Goal: Find specific page/section: Find specific page/section

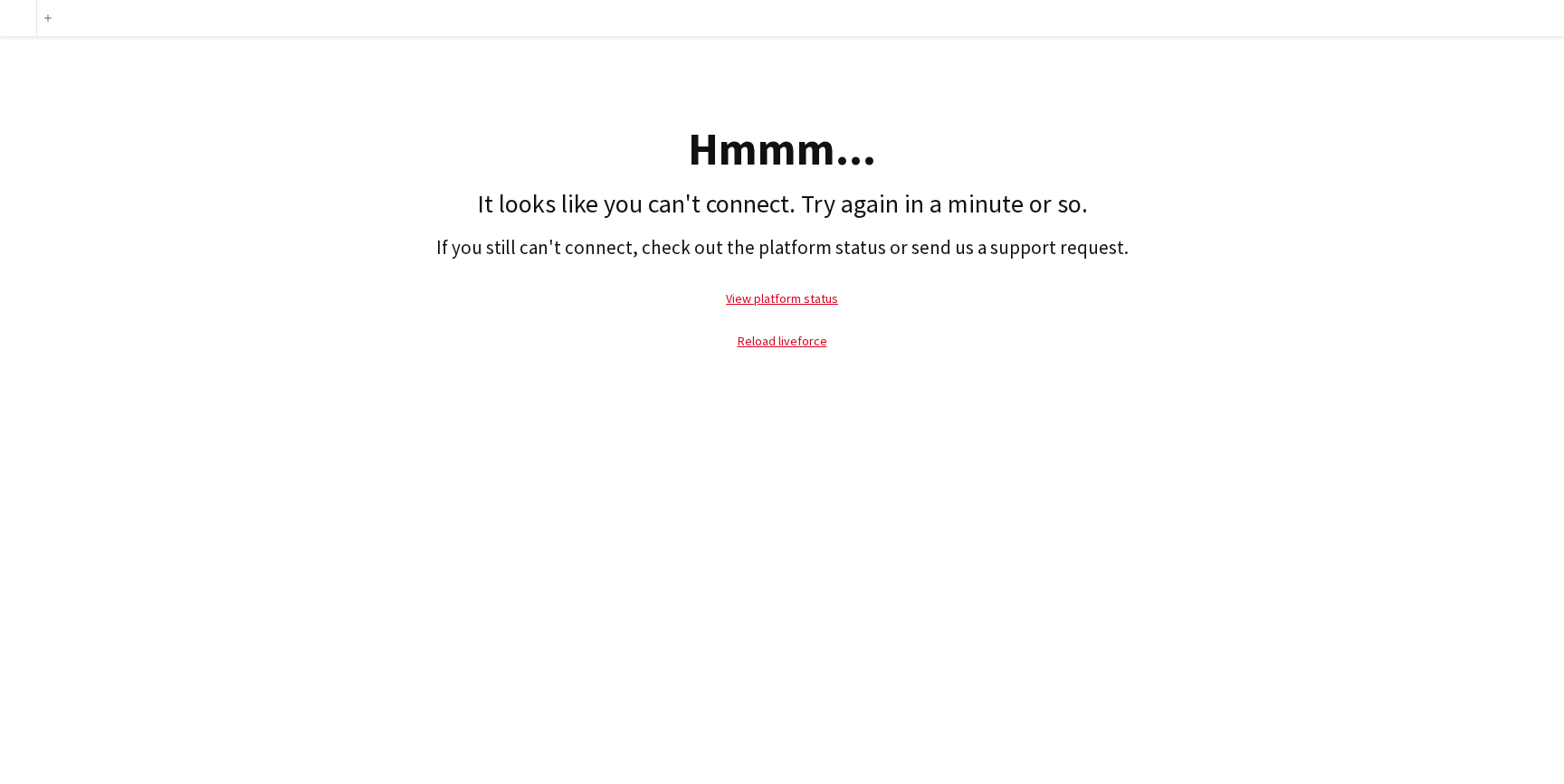
click at [782, 350] on p "Reload liveforce" at bounding box center [782, 341] width 1545 height 41
click at [785, 341] on link "Reload liveforce" at bounding box center [782, 340] width 90 height 16
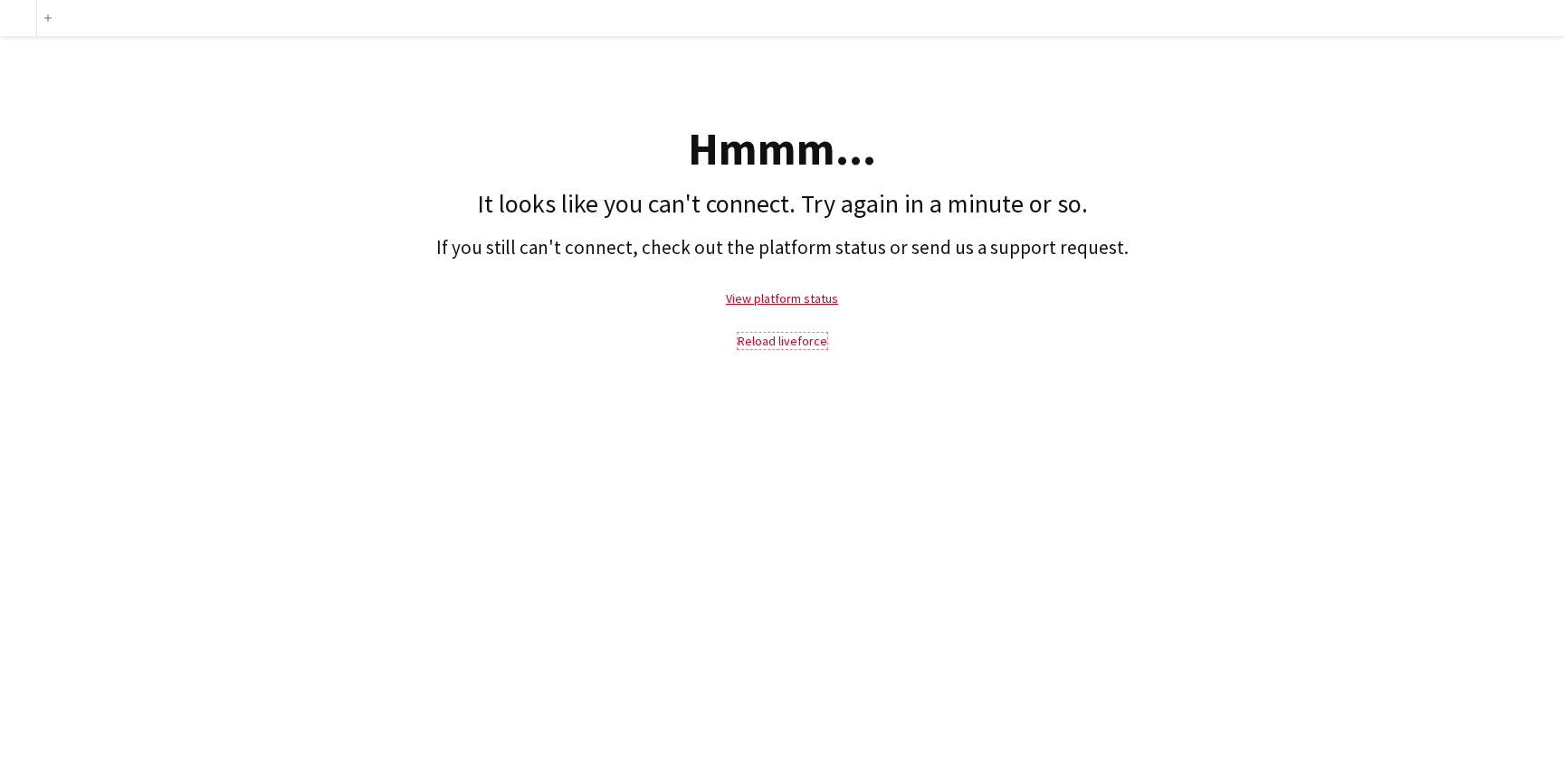
click at [785, 341] on link "Reload liveforce" at bounding box center [782, 340] width 90 height 16
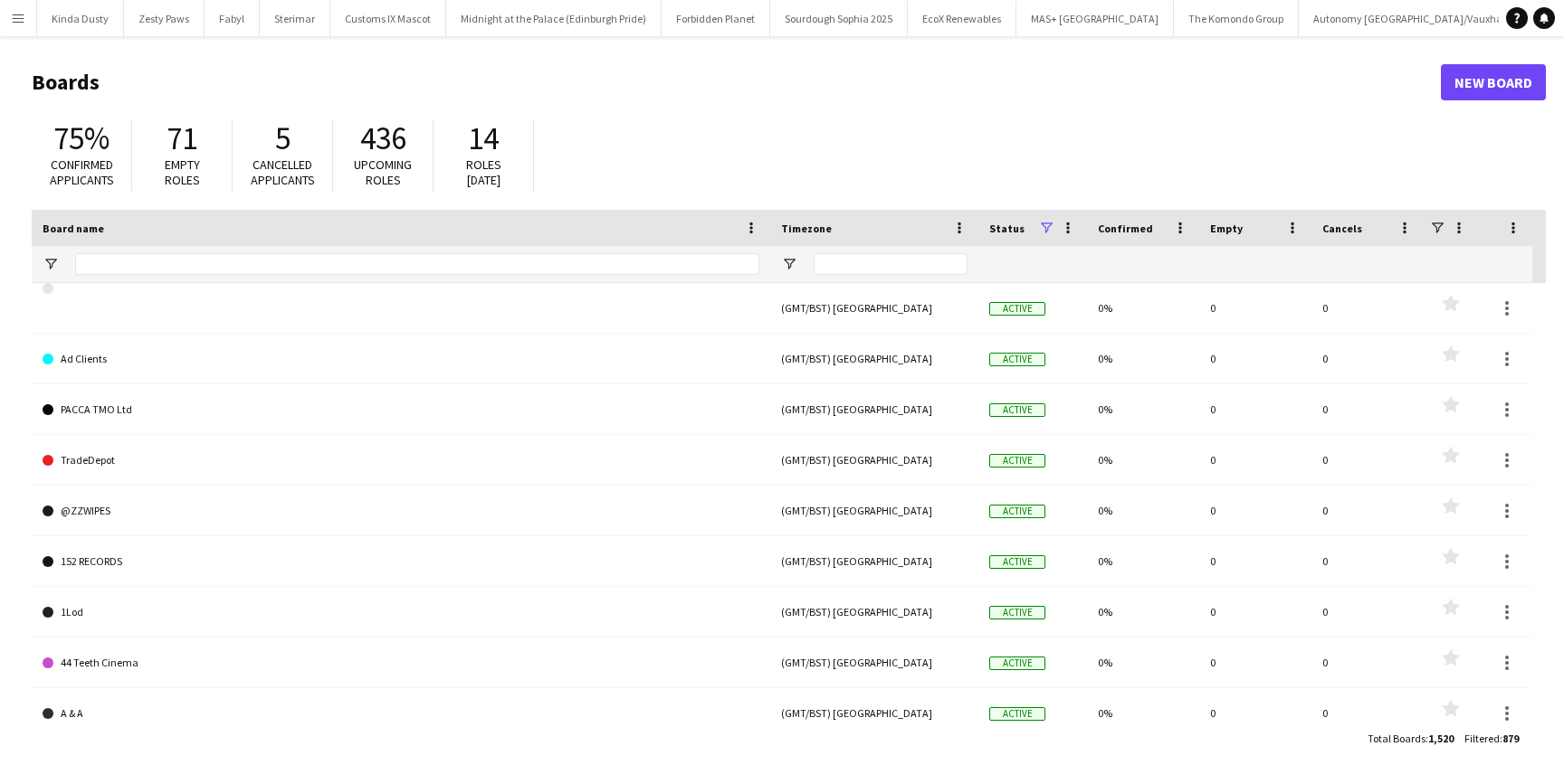
click at [11, 34] on button "Menu" at bounding box center [18, 18] width 37 height 37
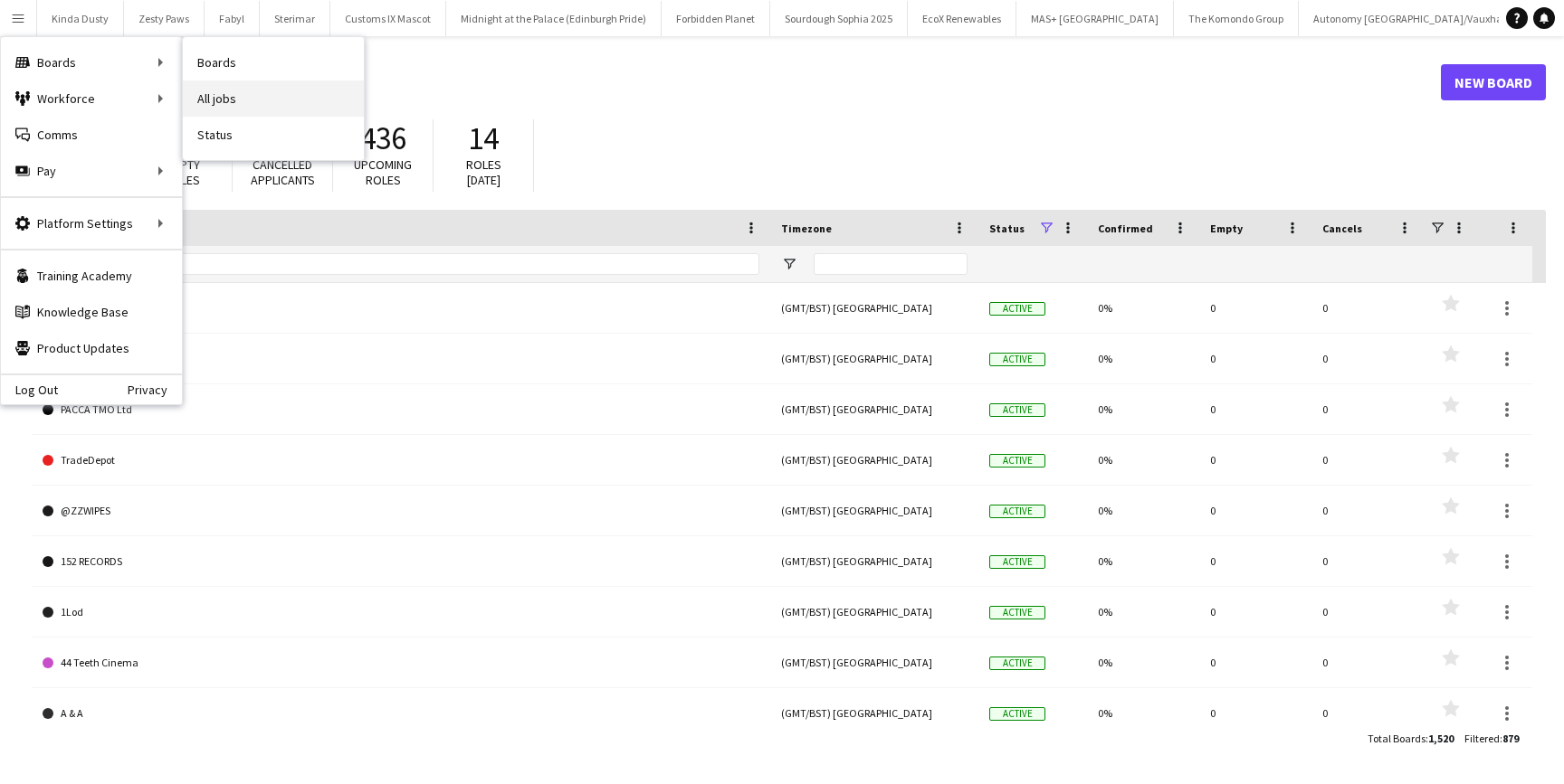
click at [234, 109] on link "All jobs" at bounding box center [273, 98] width 181 height 37
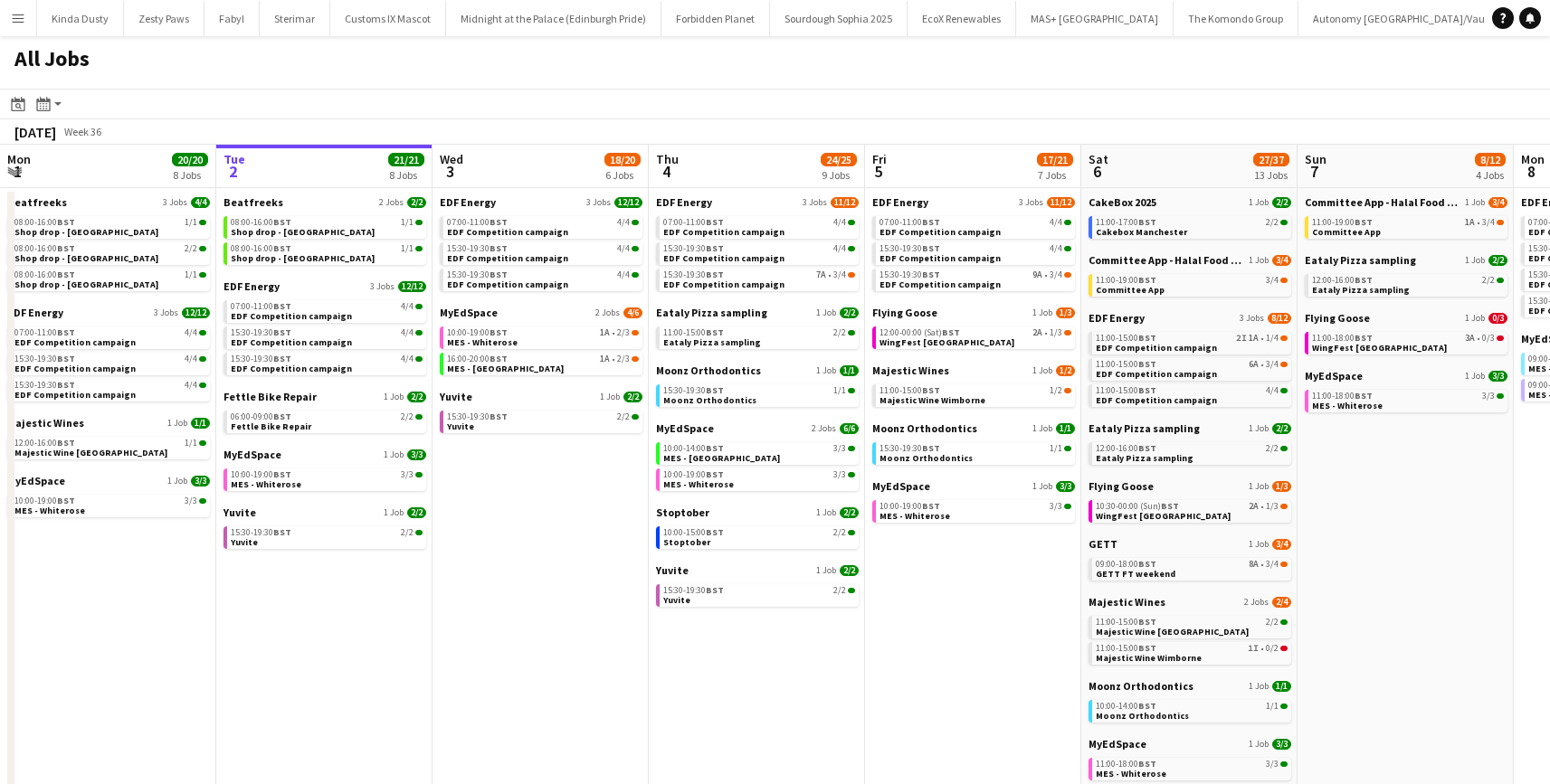
scroll to position [0, 486]
